Goal: Task Accomplishment & Management: Use online tool/utility

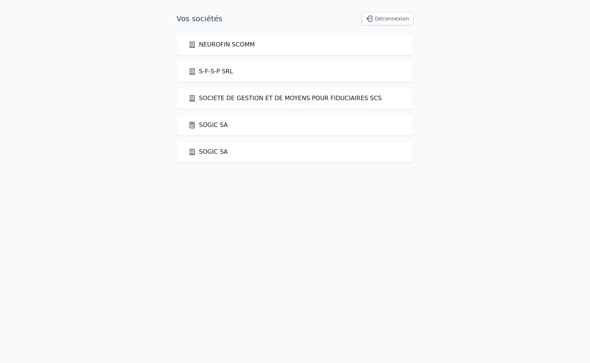
click at [208, 123] on link "SOGIC SA" at bounding box center [207, 125] width 39 height 9
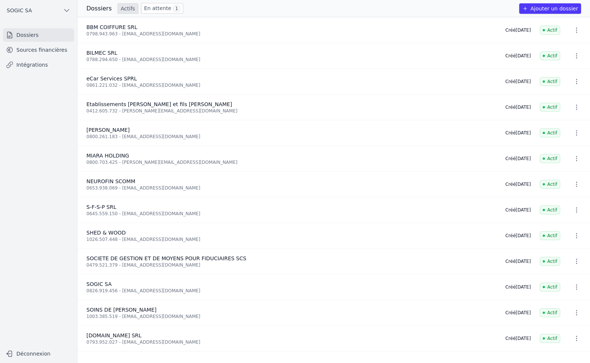
click at [34, 67] on link "Intégrations" at bounding box center [38, 64] width 71 height 13
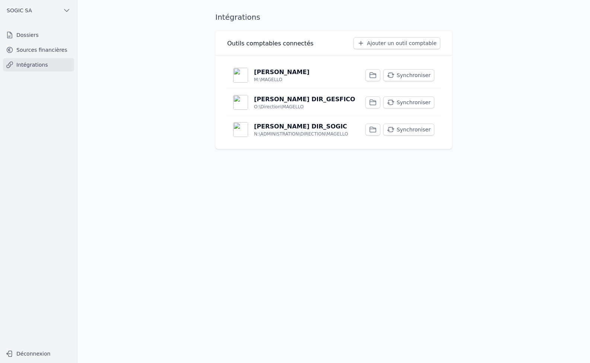
click at [411, 77] on button "Synchroniser" at bounding box center [408, 75] width 51 height 12
click at [408, 100] on button "Synchroniser" at bounding box center [408, 102] width 51 height 12
click at [416, 130] on button "Synchroniser" at bounding box center [408, 130] width 51 height 12
